Goal: Find specific page/section: Find specific page/section

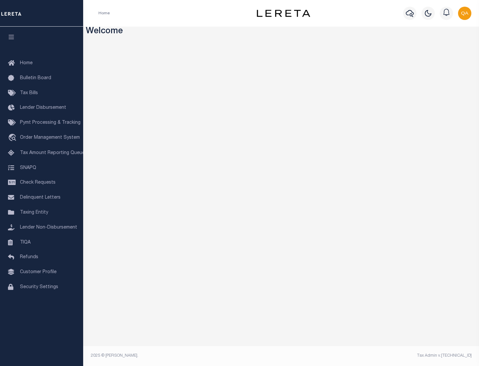
click at [42, 242] on link "TIQA" at bounding box center [41, 242] width 83 height 15
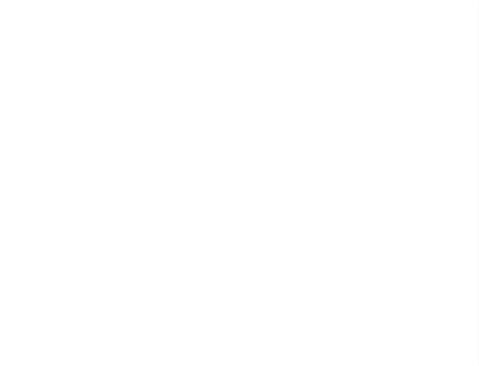
select select "200"
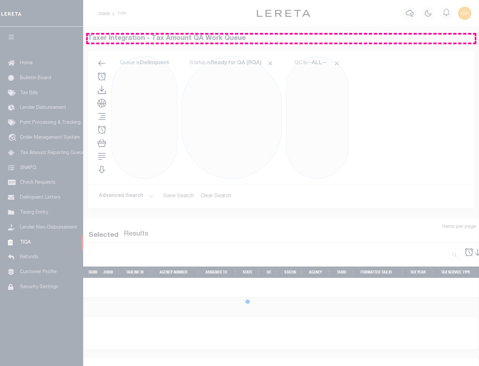
select select "200"
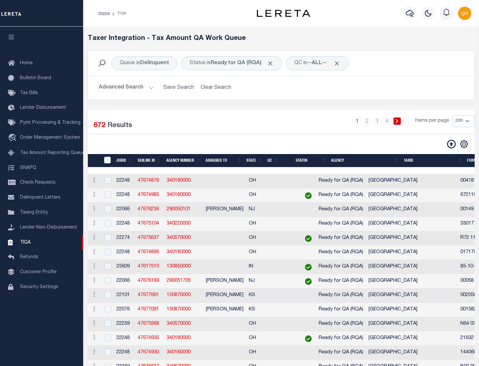
click at [273, 63] on span "Click to Remove" at bounding box center [270, 63] width 7 height 7
